Goal: Navigation & Orientation: Find specific page/section

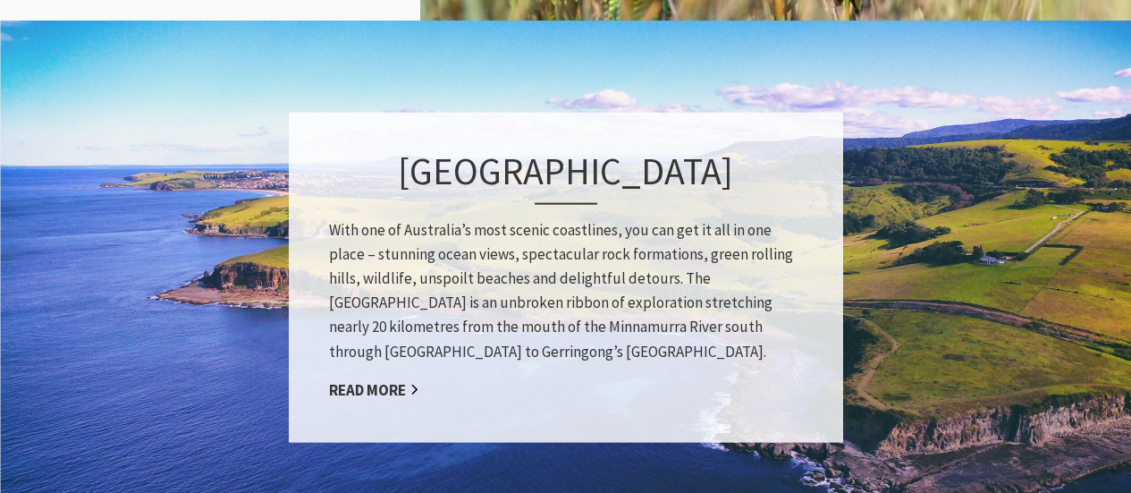
scroll to position [2593, 0]
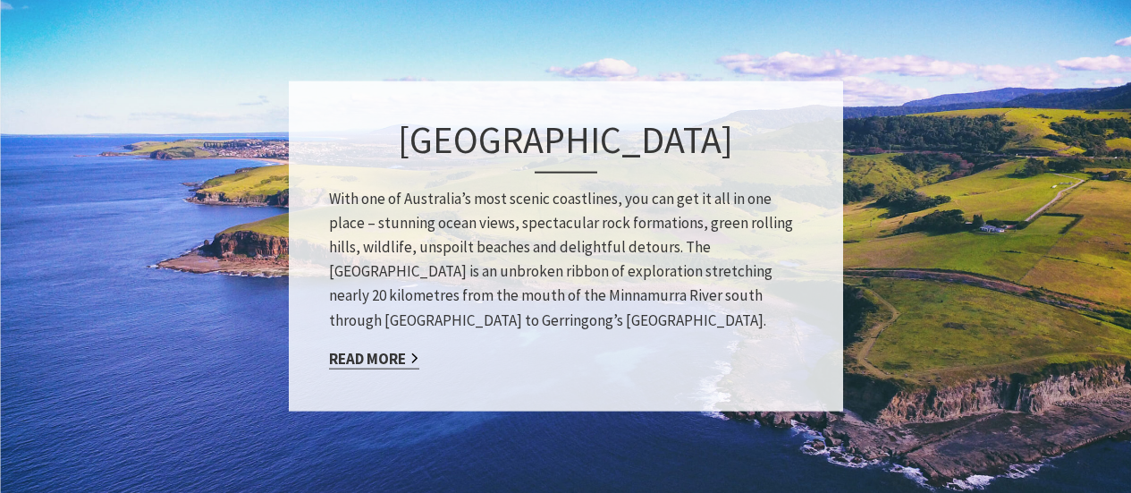
click at [359, 363] on link "Read More" at bounding box center [374, 358] width 90 height 21
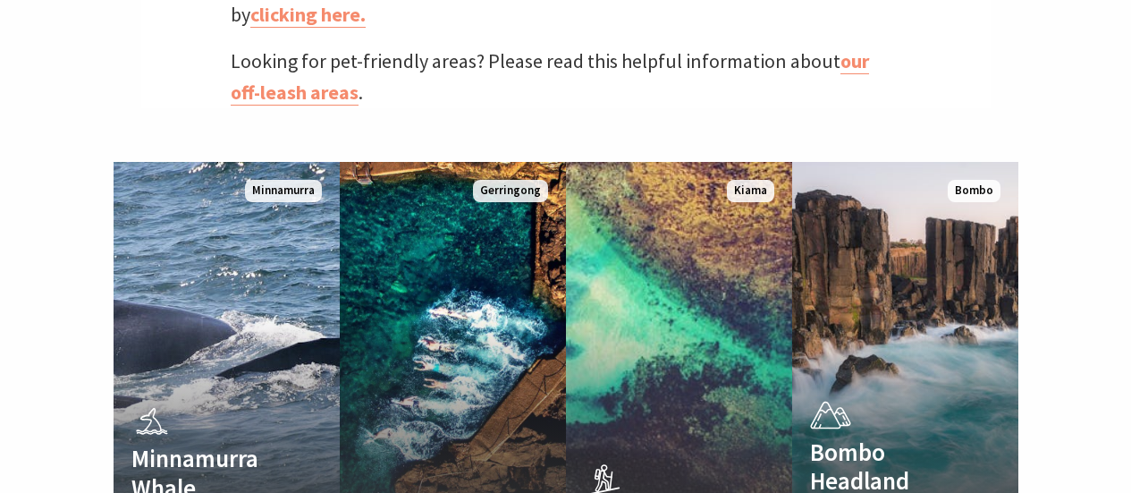
scroll to position [1162, 0]
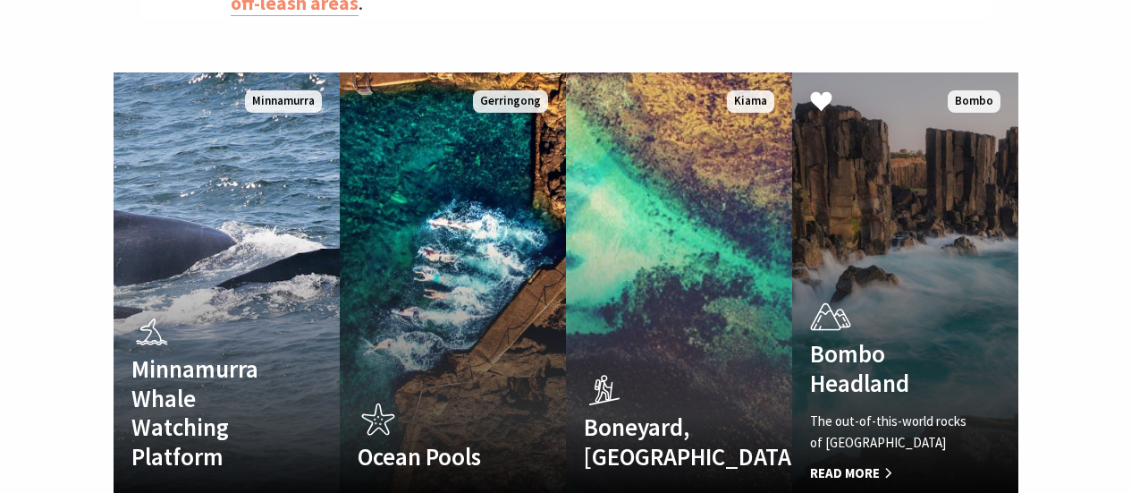
click at [932, 339] on h4 "Bombo Headland" at bounding box center [888, 368] width 156 height 58
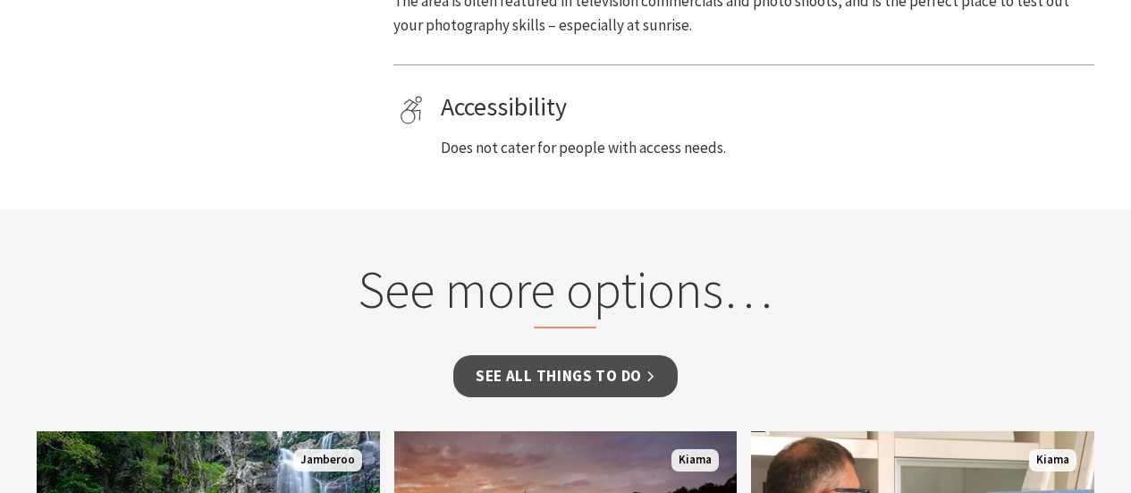
scroll to position [1073, 0]
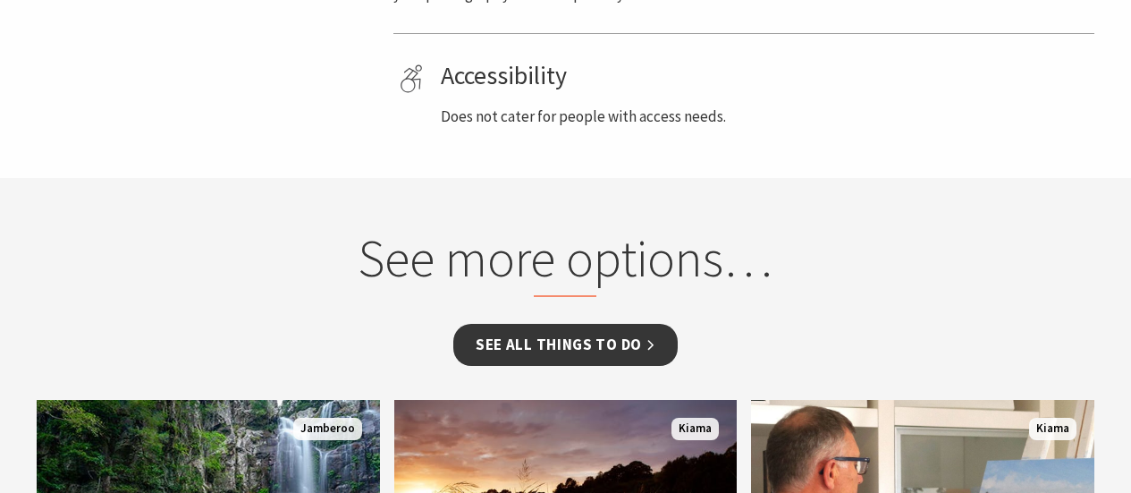
click at [639, 342] on link "See all Things To Do" at bounding box center [565, 345] width 224 height 42
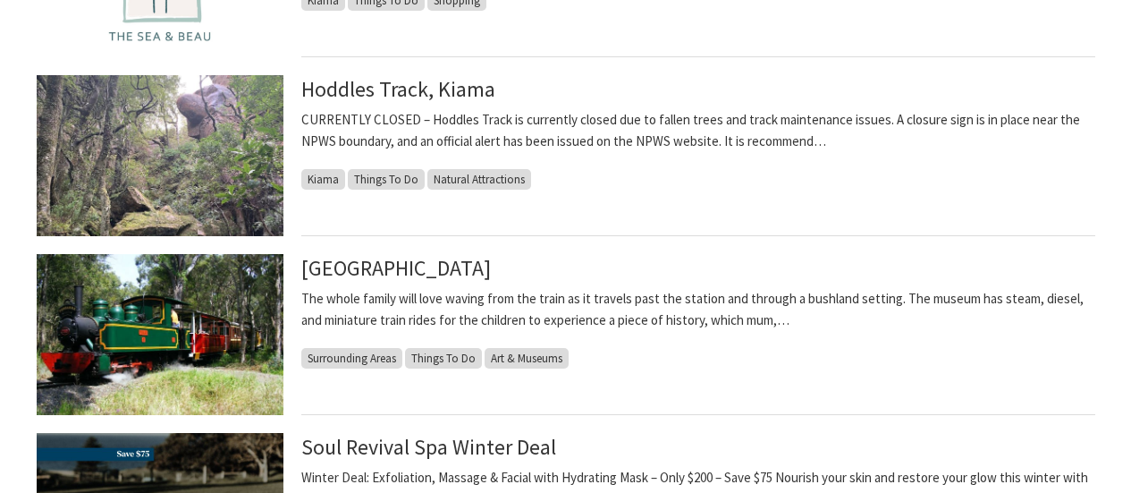
scroll to position [715, 0]
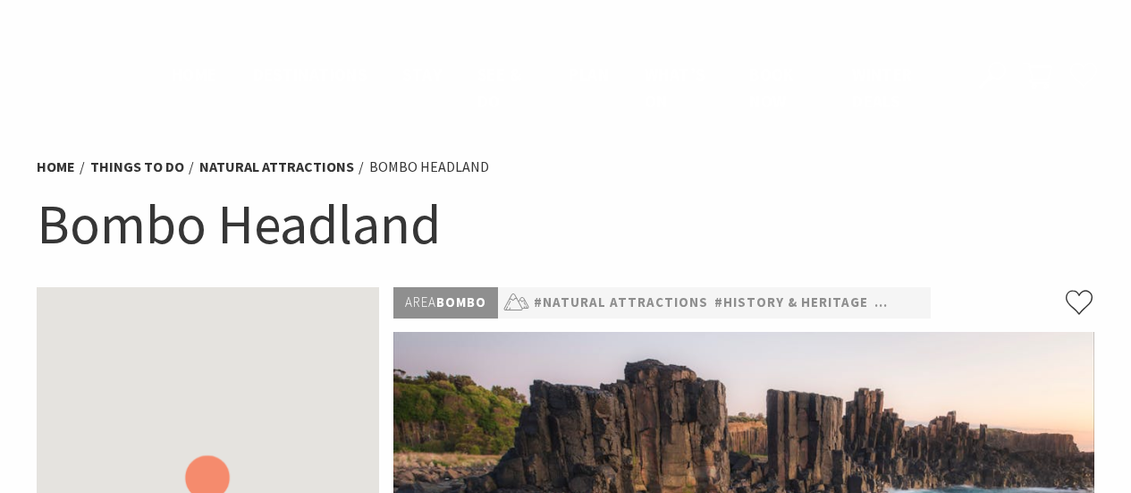
scroll to position [1073, 0]
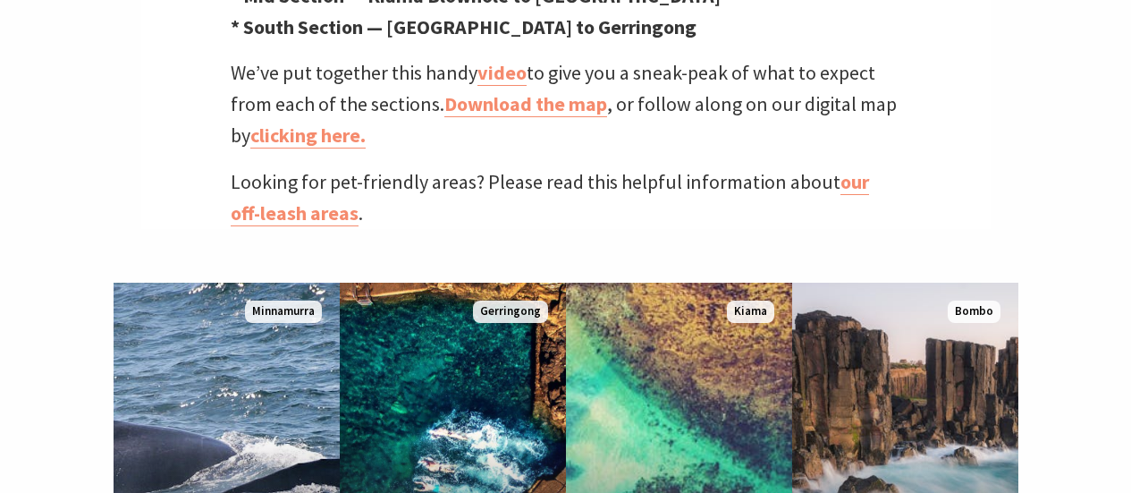
scroll to position [984, 0]
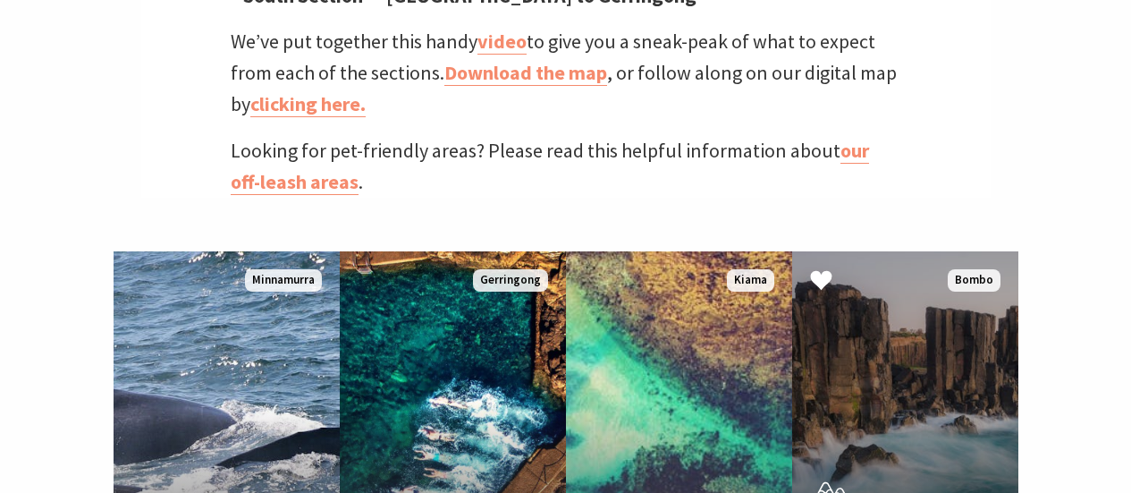
click at [936, 345] on link "Bombo Headland The out-of-this-world rocks of Bombo Headland Read More Bombo" at bounding box center [905, 465] width 226 height 429
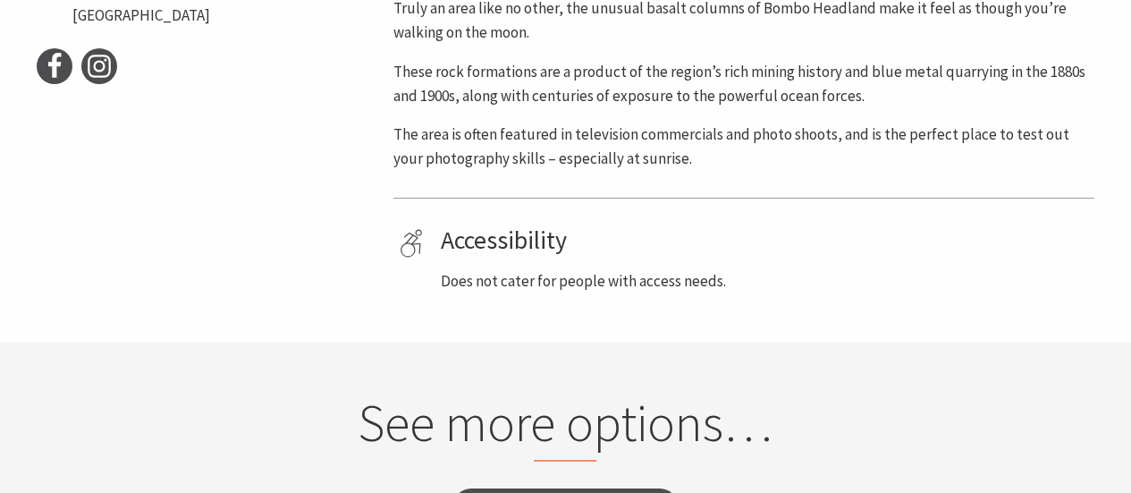
scroll to position [626, 0]
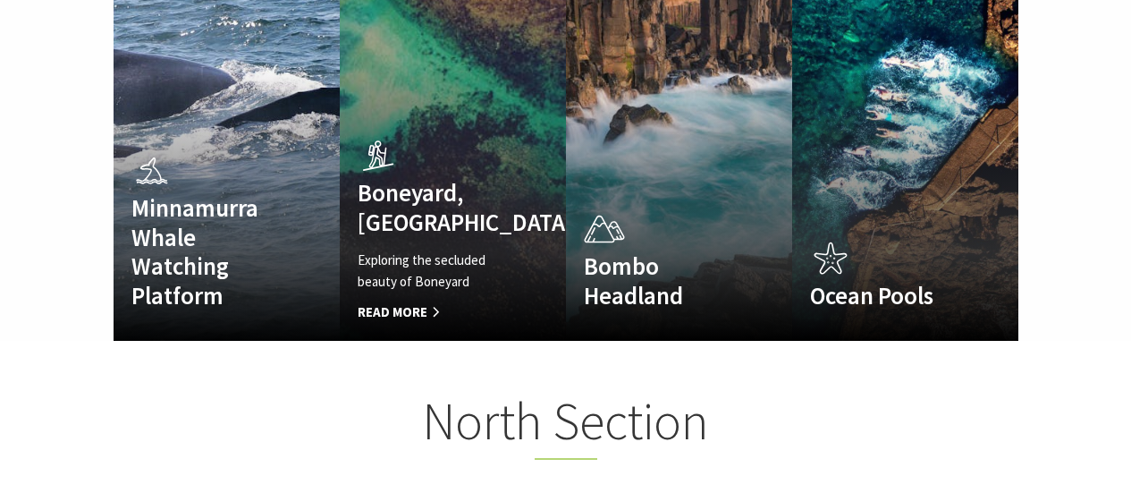
scroll to position [1428, 0]
